Goal: Use online tool/utility: Use online tool/utility

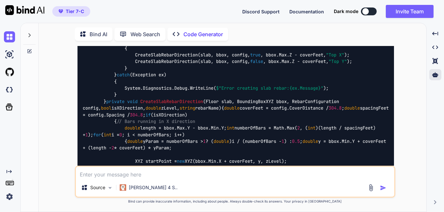
scroll to position [19919, 0]
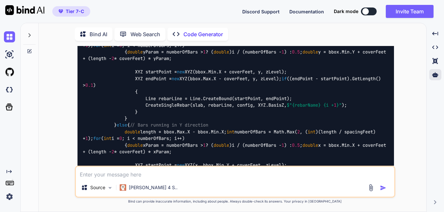
click at [212, 174] on textarea at bounding box center [235, 173] width 318 height 12
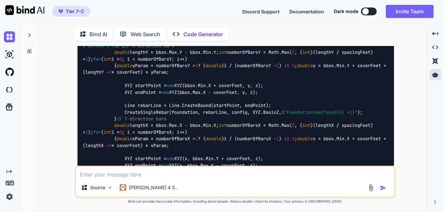
scroll to position [20507, 0]
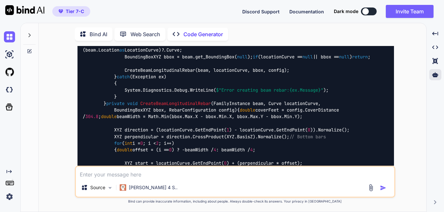
click at [89, 30] on icon at bounding box center [84, 34] width 9 height 8
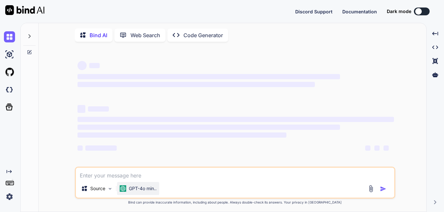
click at [137, 190] on p "GPT-4o min.." at bounding box center [143, 189] width 28 height 7
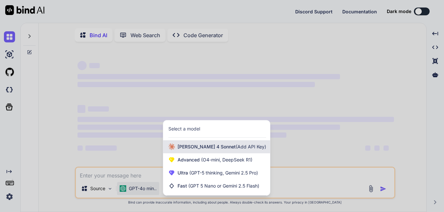
click at [180, 154] on div "[PERSON_NAME] 4 Sonnet (Add API Key)" at bounding box center [216, 146] width 107 height 13
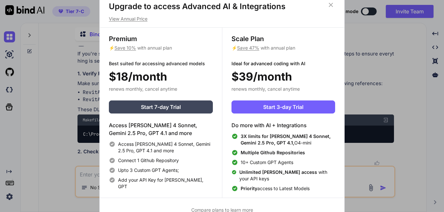
scroll to position [4219, 0]
click at [330, 6] on icon at bounding box center [331, 5] width 4 height 4
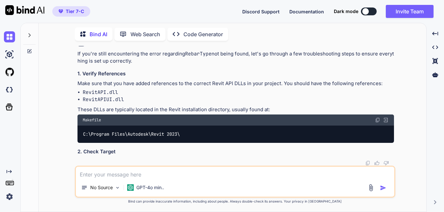
click at [187, 166] on div "No Source GPT-4o min.." at bounding box center [235, 182] width 320 height 32
click at [171, 172] on textarea at bounding box center [235, 173] width 318 height 12
click at [125, 169] on textarea at bounding box center [235, 173] width 318 height 12
click at [121, 173] on textarea at bounding box center [235, 173] width 318 height 12
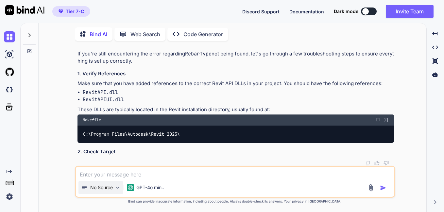
click at [110, 187] on p "No Source" at bounding box center [101, 188] width 23 height 7
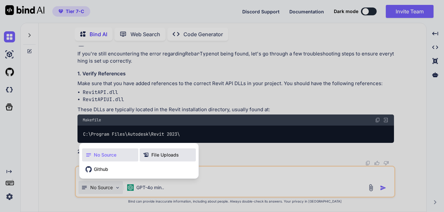
click at [151, 155] on span "File Uploads" at bounding box center [164, 155] width 27 height 7
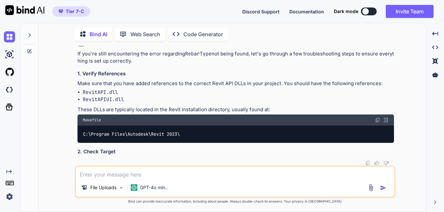
click at [128, 169] on textarea at bounding box center [235, 173] width 318 height 12
click at [122, 178] on textarea at bounding box center [235, 173] width 318 height 12
click at [373, 187] on img at bounding box center [371, 188] width 8 height 8
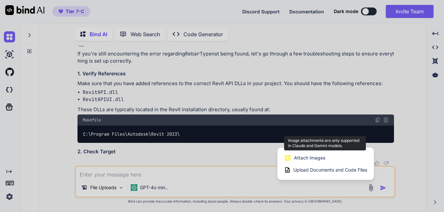
click at [315, 157] on span "Attach Images" at bounding box center [309, 158] width 31 height 7
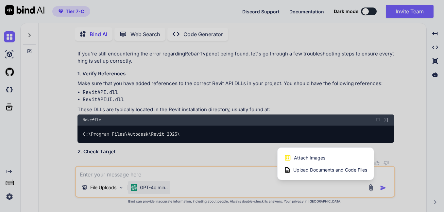
drag, startPoint x: 194, startPoint y: 191, endPoint x: 171, endPoint y: 184, distance: 24.8
click at [194, 191] on div at bounding box center [222, 106] width 444 height 212
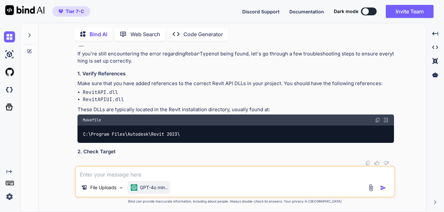
click at [155, 190] on p "GPT-4o min.." at bounding box center [154, 188] width 28 height 7
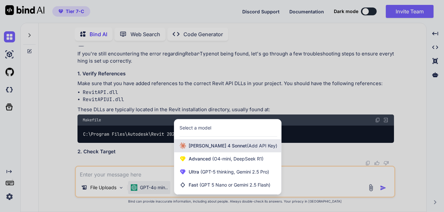
click at [251, 147] on span "(Add API Key)" at bounding box center [262, 146] width 30 height 6
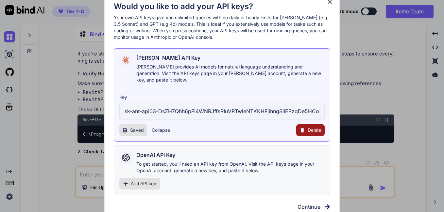
click at [315, 203] on span "Continue" at bounding box center [308, 207] width 23 height 8
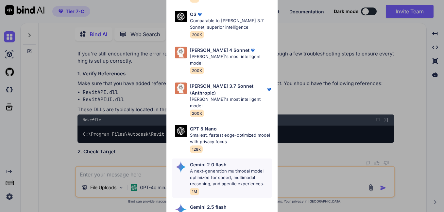
scroll to position [359, 0]
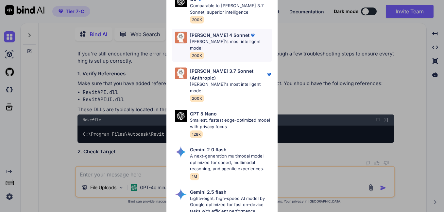
click at [223, 51] on p "Claude's most intelligent model" at bounding box center [231, 45] width 82 height 13
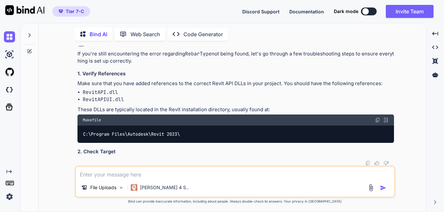
click at [116, 180] on div "File Uploads Claude 4 S.." at bounding box center [235, 182] width 320 height 32
click at [123, 173] on textarea at bounding box center [235, 173] width 318 height 12
click at [369, 188] on img at bounding box center [371, 188] width 8 height 8
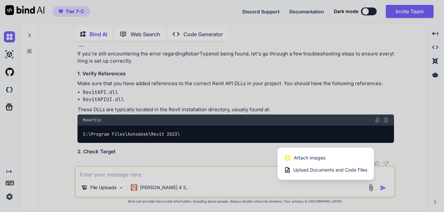
click at [307, 158] on span "Attach Images" at bounding box center [309, 158] width 31 height 7
type textarea "x"
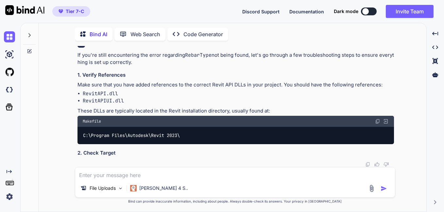
type input "C:\fakepath\Screenshot 2025-10-08 174933.png"
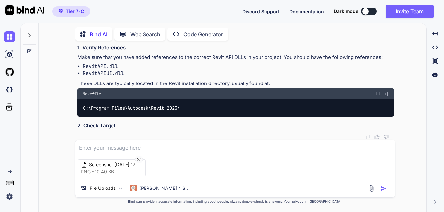
click at [194, 143] on textarea at bounding box center [234, 146] width 319 height 12
type textarea "rebar areplacing like this but in real it has to bend from both side"
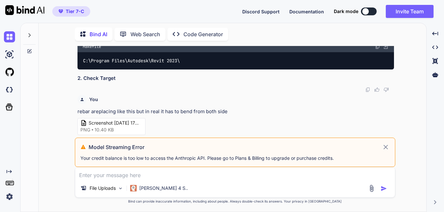
scroll to position [4256, 0]
click at [151, 195] on div "[PERSON_NAME] 4 S.." at bounding box center [158, 190] width 63 height 16
click at [148, 191] on p "[PERSON_NAME] 4 S.." at bounding box center [163, 188] width 49 height 7
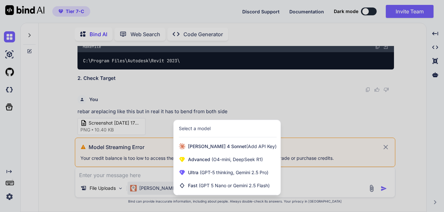
click at [121, 180] on div at bounding box center [222, 106] width 444 height 212
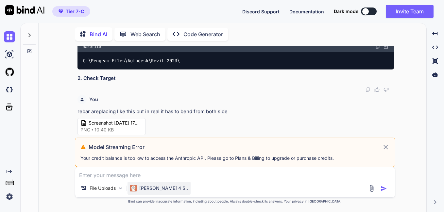
click at [156, 187] on p "[PERSON_NAME] 4 S.." at bounding box center [163, 188] width 49 height 7
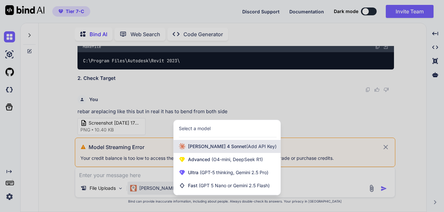
click at [189, 147] on span "Claude 4 Sonnet (Add API Key)" at bounding box center [232, 146] width 89 height 7
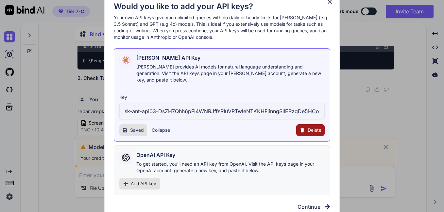
click at [306, 203] on span "Continue" at bounding box center [308, 207] width 23 height 8
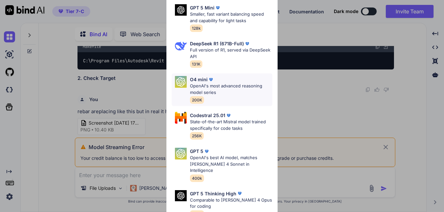
scroll to position [0, 0]
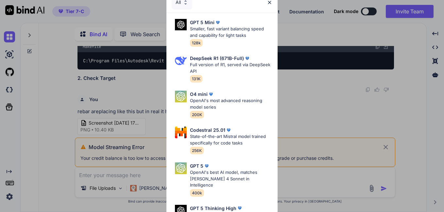
click at [188, 5] on img at bounding box center [186, 3] width 6 height 6
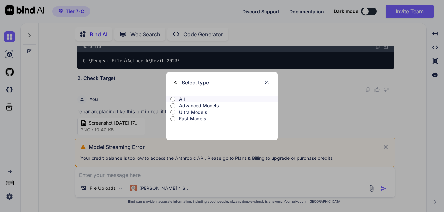
click at [191, 106] on p "Advanced Models" at bounding box center [228, 106] width 98 height 7
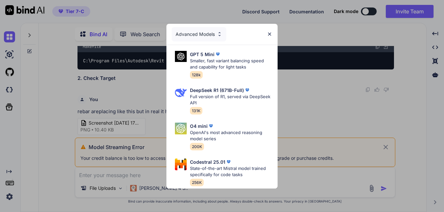
click at [198, 30] on div "Advanced Models" at bounding box center [199, 34] width 55 height 14
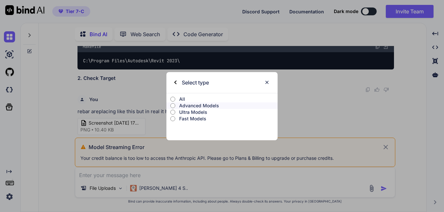
click at [188, 98] on p "All" at bounding box center [228, 99] width 98 height 7
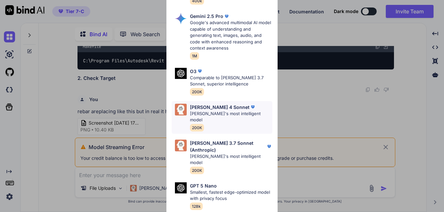
scroll to position [294, 0]
click at [231, 153] on p "Claude's most intelligent model" at bounding box center [231, 159] width 82 height 13
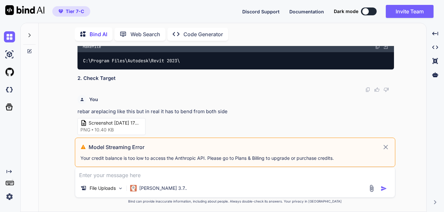
click at [176, 179] on textarea at bounding box center [234, 174] width 319 height 12
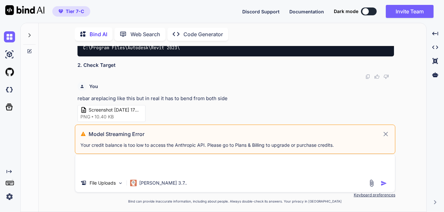
click at [369, 183] on img at bounding box center [372, 184] width 8 height 8
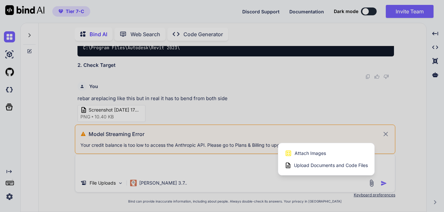
click at [311, 152] on span "Attach Images" at bounding box center [309, 153] width 31 height 7
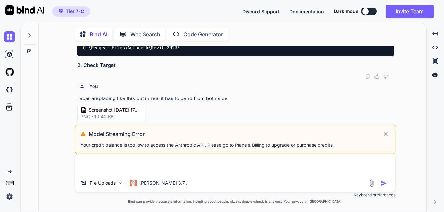
click at [385, 133] on icon at bounding box center [386, 134] width 8 height 8
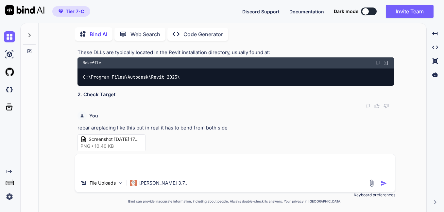
click at [134, 168] on textarea at bounding box center [234, 165] width 319 height 20
click at [171, 146] on div "You rebar areplacing like this but in real it has to bend from both side Screen…" at bounding box center [235, 130] width 316 height 43
click at [176, 129] on p "rebar areplacing like this but in real it has to bend from both side" at bounding box center [235, 128] width 316 height 8
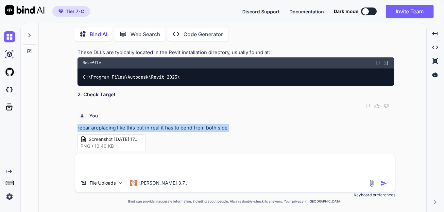
click at [176, 129] on p "rebar areplacing like this but in real it has to bend from both side" at bounding box center [235, 128] width 316 height 8
copy div "rebar areplacing like this but in real it has to bend from both side"
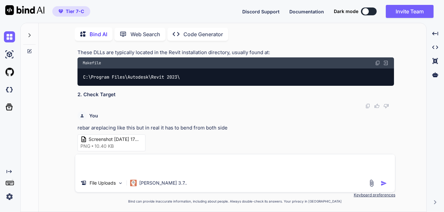
click at [148, 161] on textarea at bounding box center [234, 165] width 319 height 20
paste textarea "rebar areplacing like this but in real it has to bend from both side"
type textarea "rebar areplacing like this but in real it has to bend from both side"
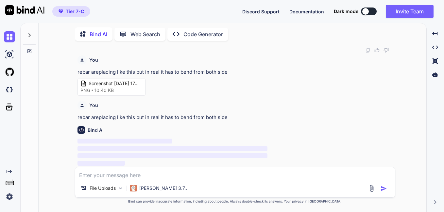
scroll to position [4365, 0]
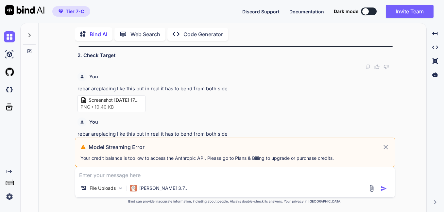
click at [379, 144] on h3 "Model Streaming Error" at bounding box center [235, 147] width 293 height 8
click at [136, 188] on img at bounding box center [133, 188] width 7 height 7
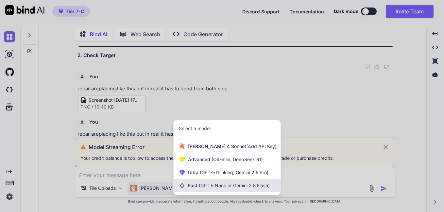
click at [224, 185] on span "(GPT 5 Nano or Gemini 2.5 Flash)" at bounding box center [234, 186] width 71 height 6
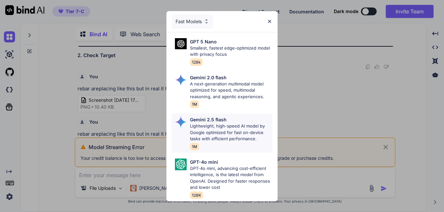
click at [233, 133] on p "Lightweight, high-speed AI model by Google optimized for fast on-device tasks w…" at bounding box center [231, 132] width 82 height 19
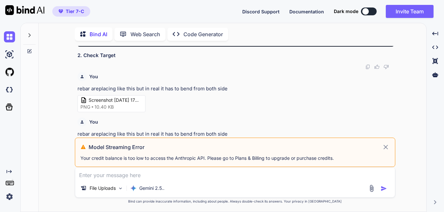
click at [383, 148] on icon at bounding box center [386, 147] width 8 height 8
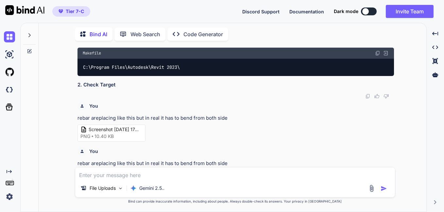
click at [115, 168] on textarea at bounding box center [234, 174] width 319 height 12
paste textarea "rebar areplacing like this but in real it has to bend from both side"
type textarea "rebar areplacing like this but in real it has to bend from both side"
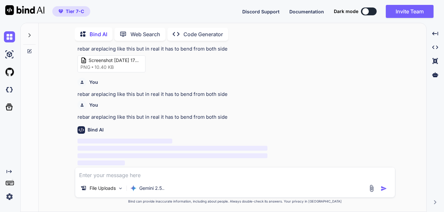
scroll to position [4405, 0]
